Goal: Information Seeking & Learning: Check status

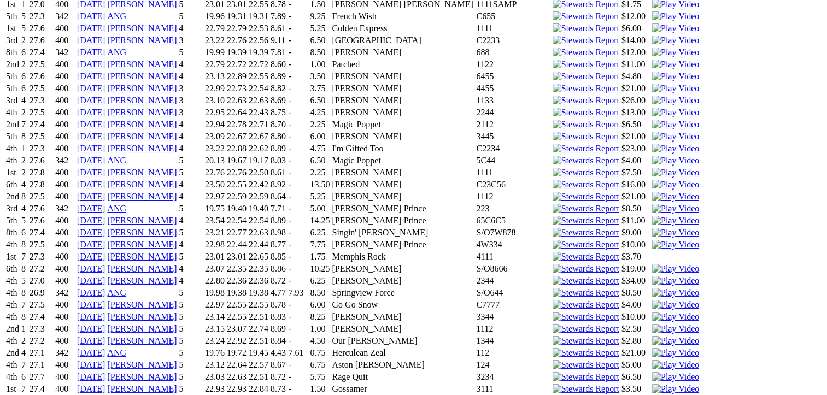
scroll to position [5769, 0]
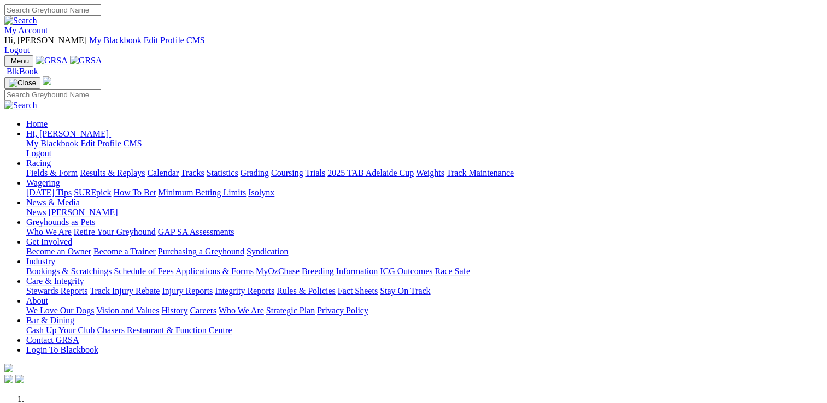
click at [51, 158] on link "Racing" at bounding box center [38, 162] width 25 height 9
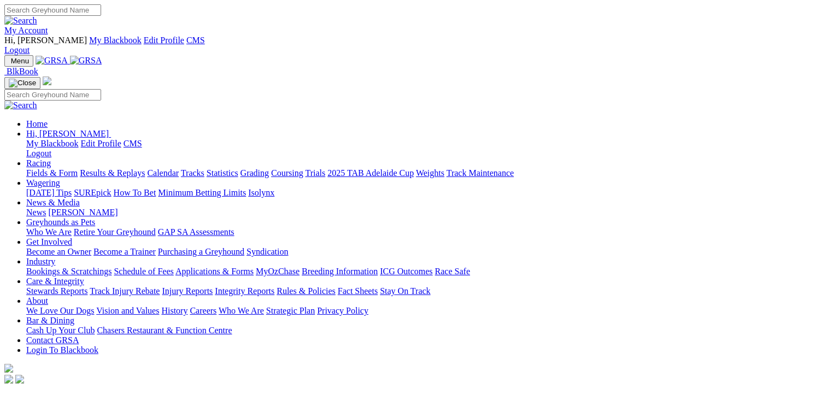
click at [55, 168] on link "Fields & Form" at bounding box center [51, 172] width 51 height 9
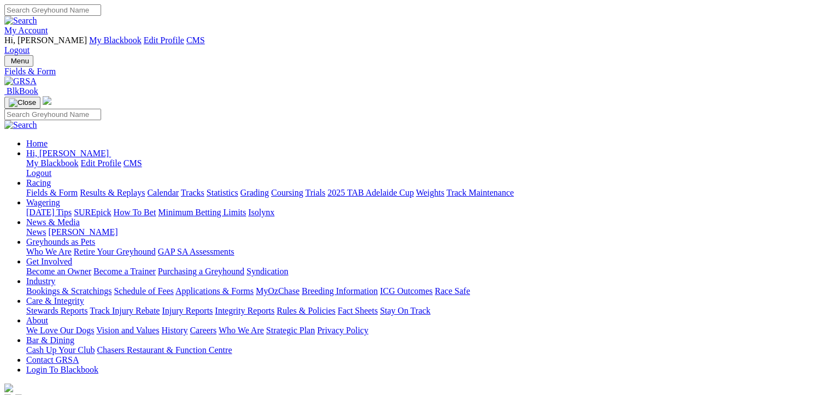
click at [145, 188] on link "Results & Replays" at bounding box center [112, 192] width 65 height 9
type input "[DATE]"
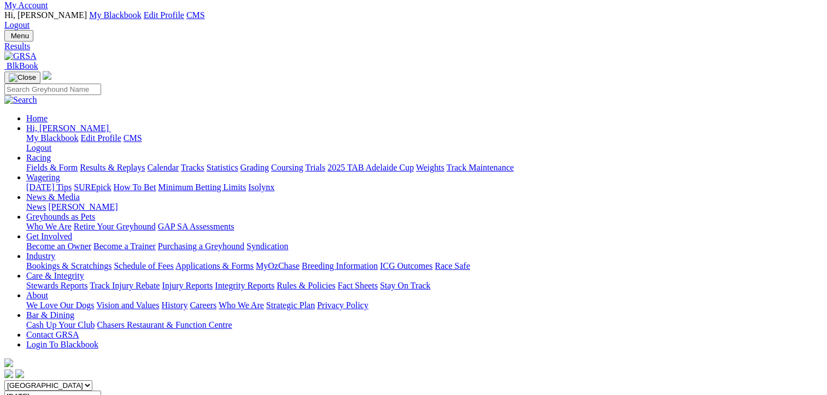
scroll to position [26, 0]
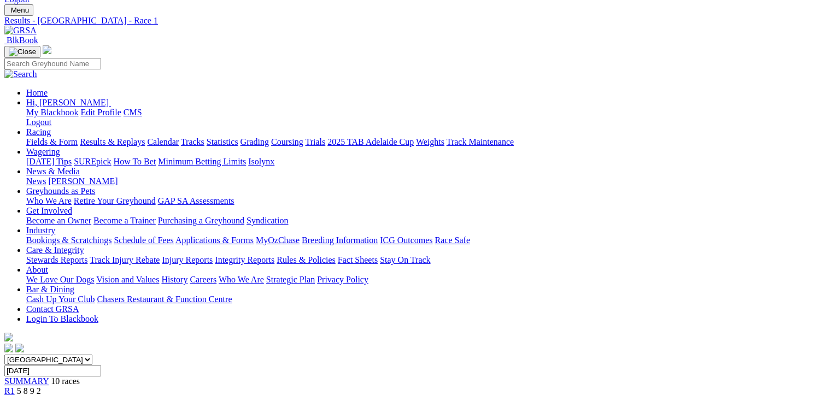
scroll to position [15, 0]
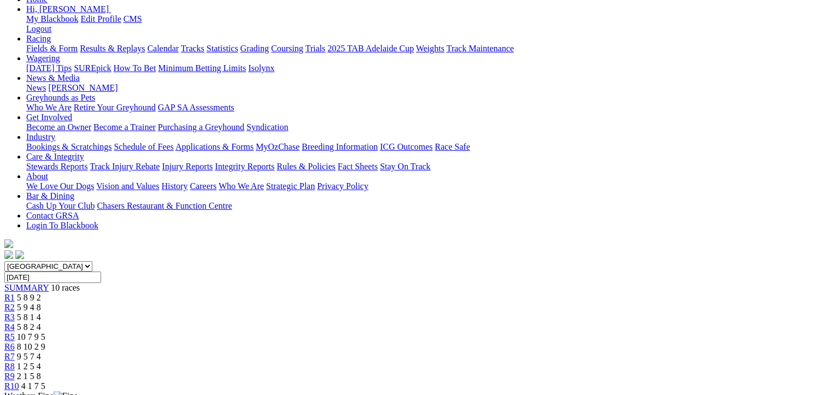
scroll to position [143, 0]
click at [15, 294] on link "R1" at bounding box center [9, 298] width 10 height 9
